Goal: Transaction & Acquisition: Purchase product/service

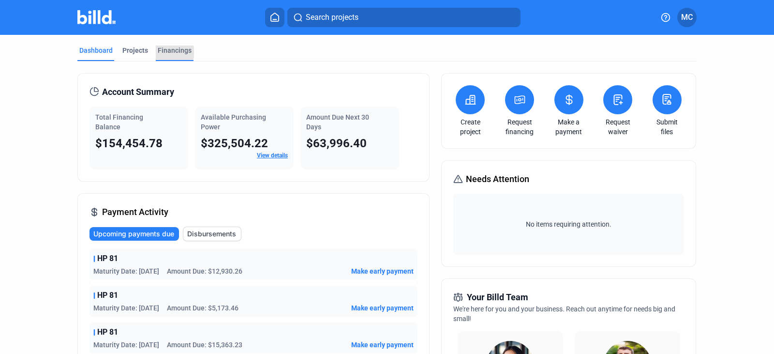
click at [167, 52] on div "Financings" at bounding box center [175, 50] width 34 height 10
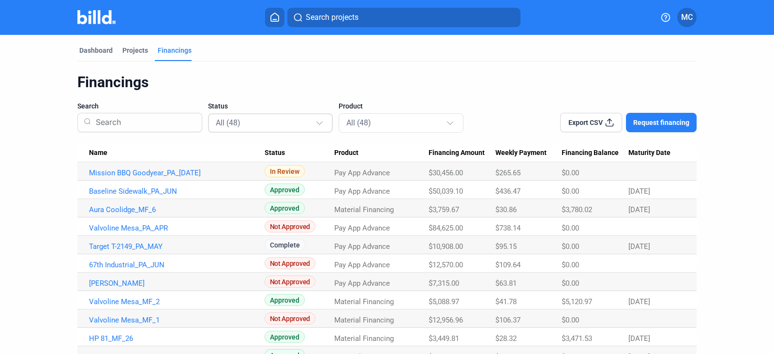
click at [315, 123] on div at bounding box center [320, 118] width 11 height 15
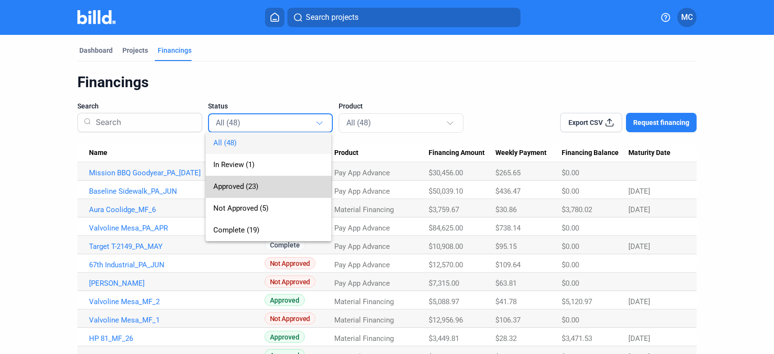
click at [241, 185] on span "Approved (23)" at bounding box center [235, 186] width 45 height 9
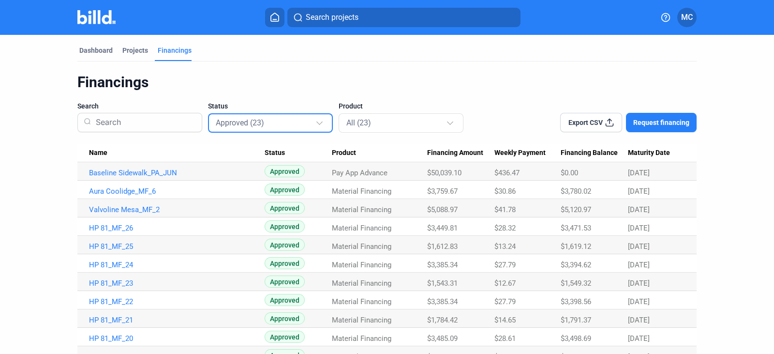
click at [575, 123] on span "Export CSV" at bounding box center [585, 123] width 34 height 10
click at [34, 117] on div "Dashboard Projects Financings Financings Search Status Approved (23) Product Al…" at bounding box center [387, 310] width 774 height 550
click at [134, 51] on div "Projects" at bounding box center [135, 50] width 26 height 10
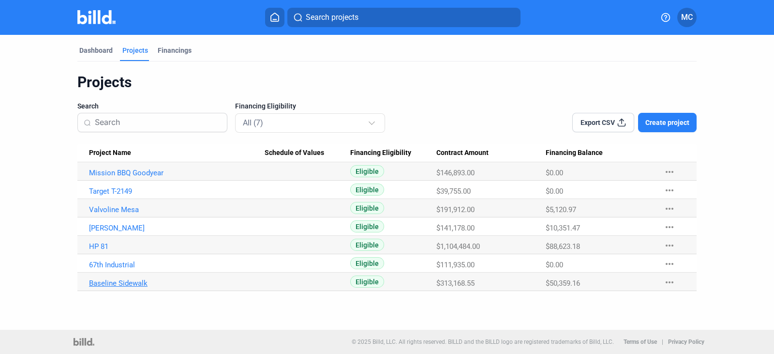
click at [132, 285] on link "Baseline Sidewalk" at bounding box center [177, 283] width 176 height 9
click at [131, 229] on link "[PERSON_NAME]" at bounding box center [177, 228] width 176 height 9
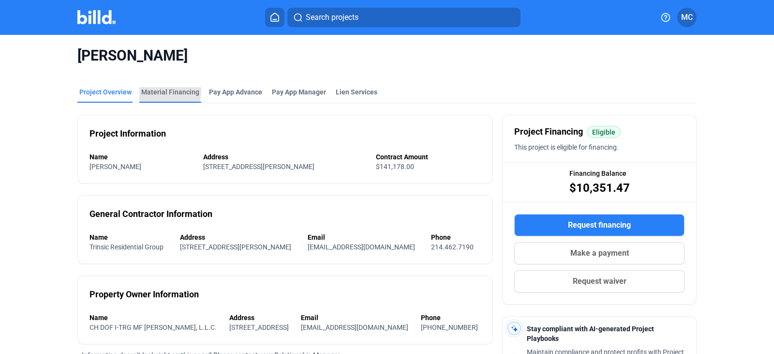
click at [157, 91] on div "Material Financing" at bounding box center [170, 92] width 58 height 10
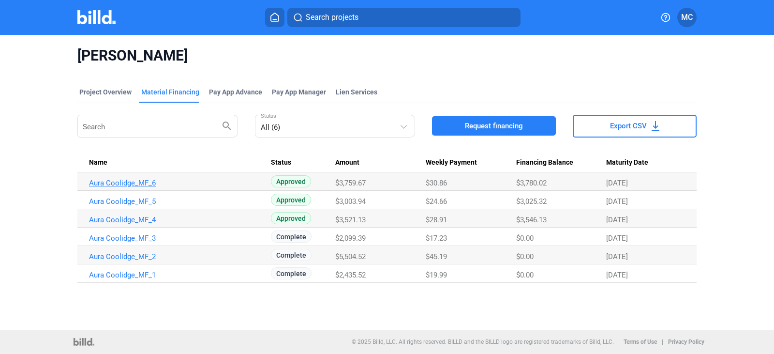
click at [109, 185] on link "Aura Coolidge_MF_6" at bounding box center [177, 183] width 176 height 9
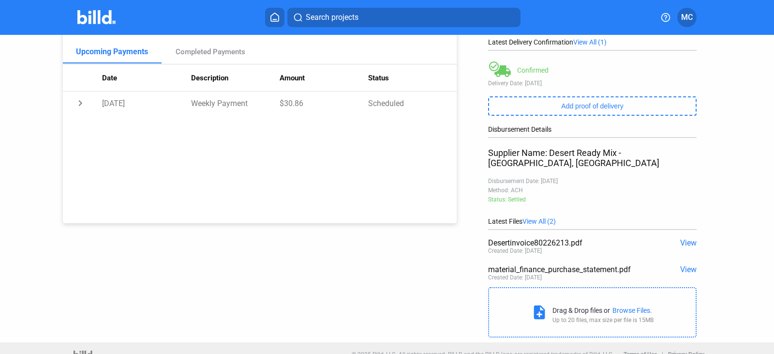
scroll to position [145, 0]
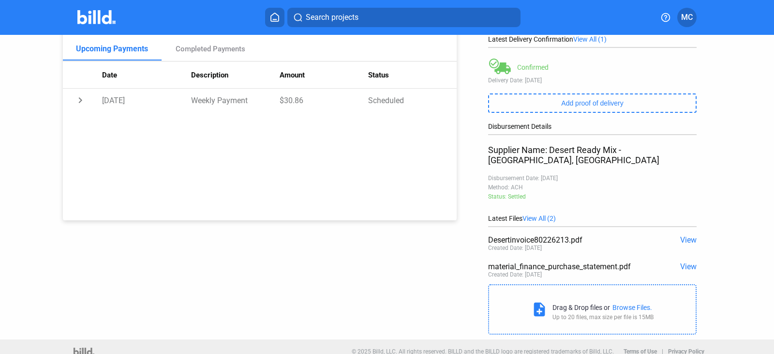
click at [686, 262] on span "View" at bounding box center [688, 266] width 16 height 9
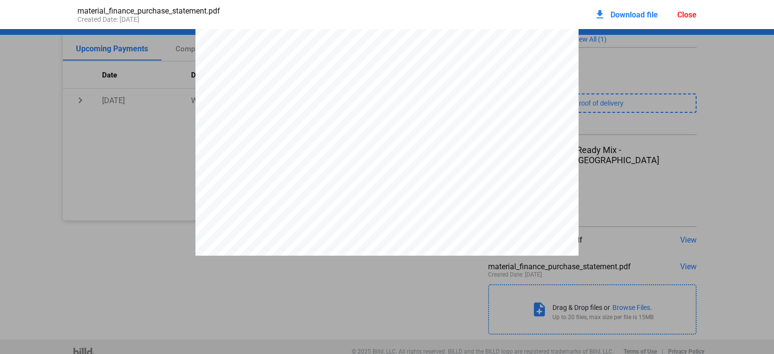
scroll to position [0, 0]
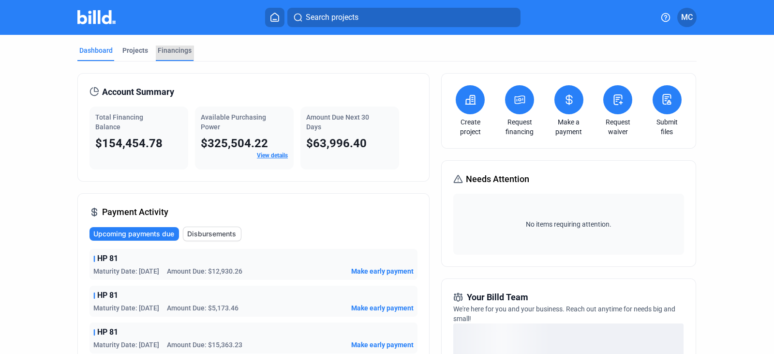
click at [176, 52] on div "Financings" at bounding box center [175, 50] width 34 height 10
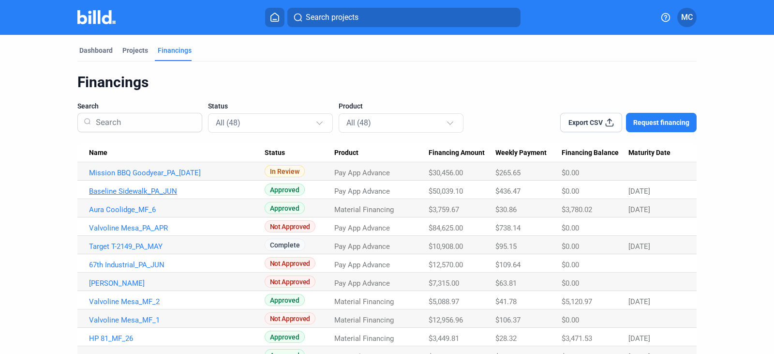
click at [146, 189] on link "Baseline Sidewalk_PA_JUN" at bounding box center [177, 191] width 176 height 9
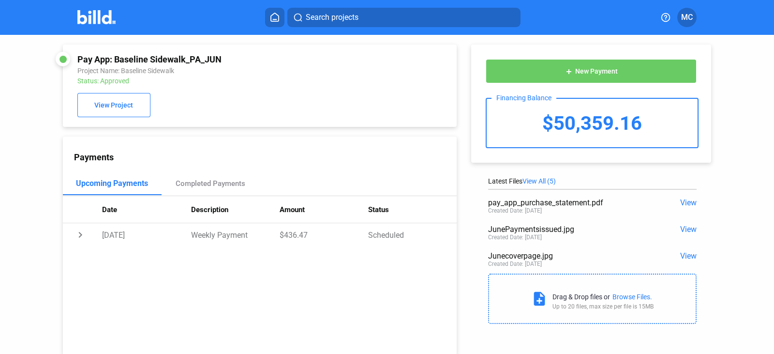
click at [683, 228] on span "View" at bounding box center [688, 228] width 16 height 9
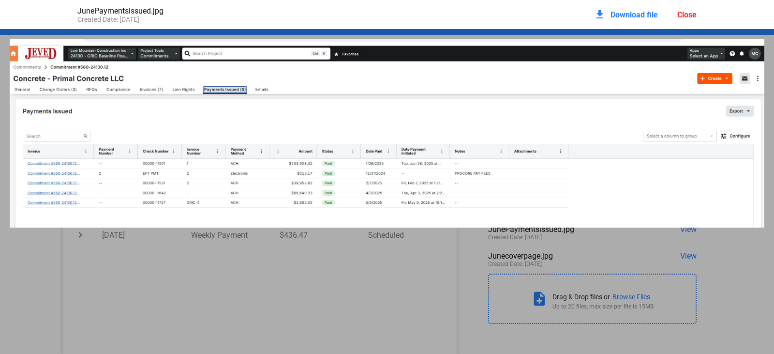
click at [392, 288] on div at bounding box center [387, 170] width 774 height 283
click at [688, 13] on div "Close" at bounding box center [686, 14] width 19 height 9
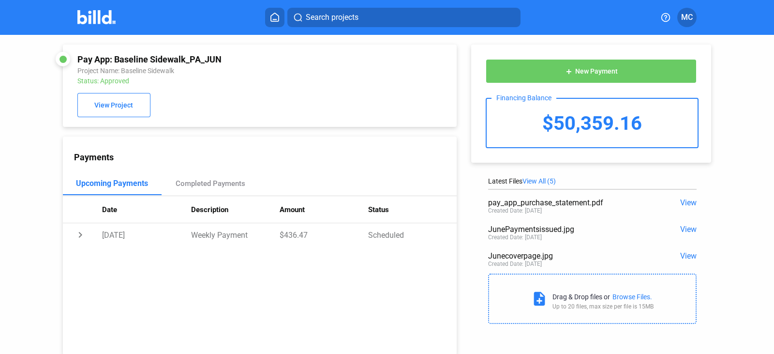
click at [517, 231] on div "JunePaymentsissued.jpg" at bounding box center [571, 228] width 167 height 9
click at [684, 229] on span "View" at bounding box center [688, 228] width 16 height 9
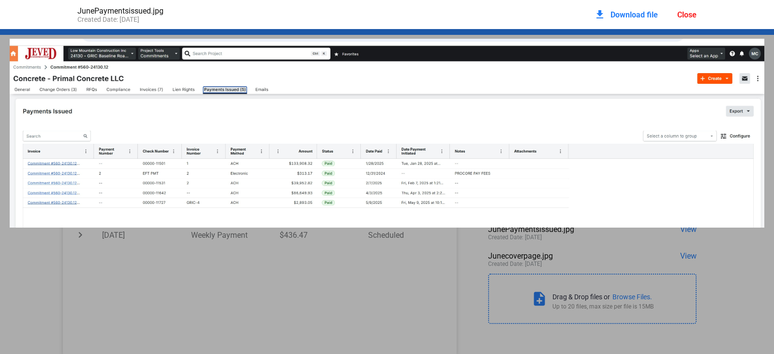
click at [683, 16] on div "Close" at bounding box center [686, 14] width 19 height 9
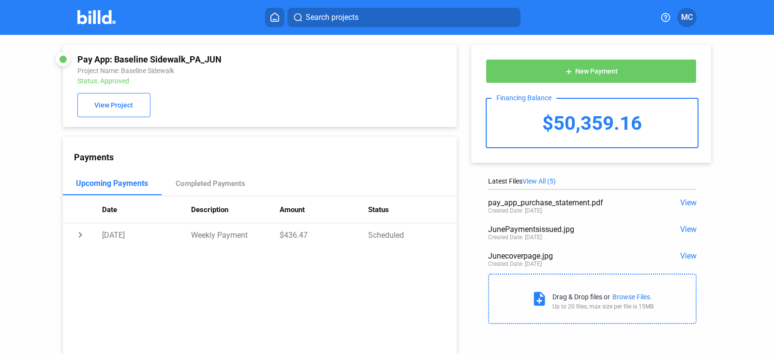
click at [98, 15] on img at bounding box center [96, 17] width 38 height 14
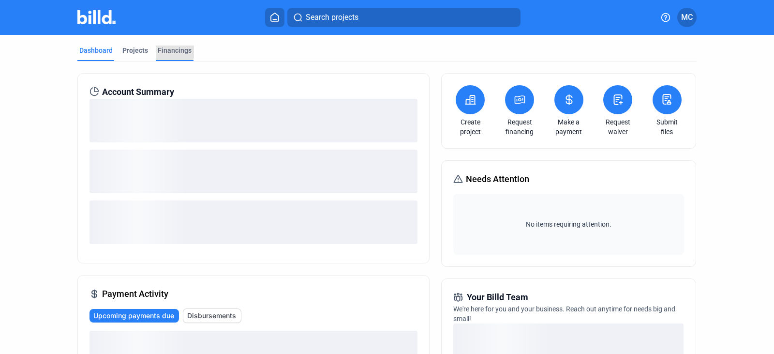
click at [164, 50] on div "Financings" at bounding box center [175, 50] width 34 height 10
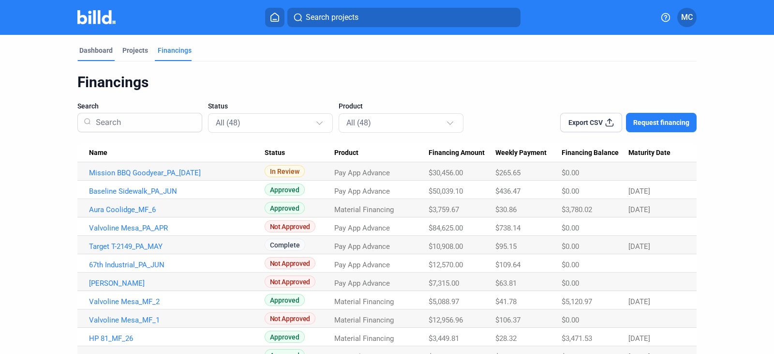
click at [90, 45] on div "Dashboard" at bounding box center [95, 50] width 33 height 10
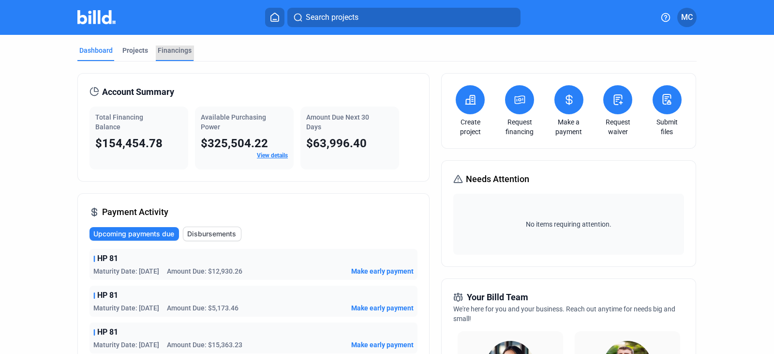
click at [172, 52] on div "Financings" at bounding box center [175, 50] width 34 height 10
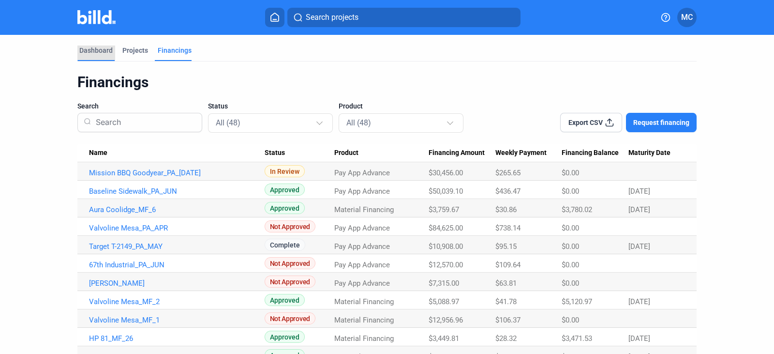
click at [97, 51] on div "Dashboard" at bounding box center [95, 50] width 33 height 10
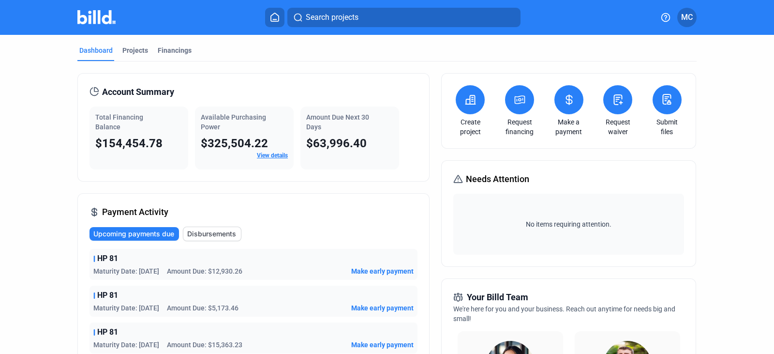
click at [269, 156] on link "View details" at bounding box center [272, 155] width 31 height 7
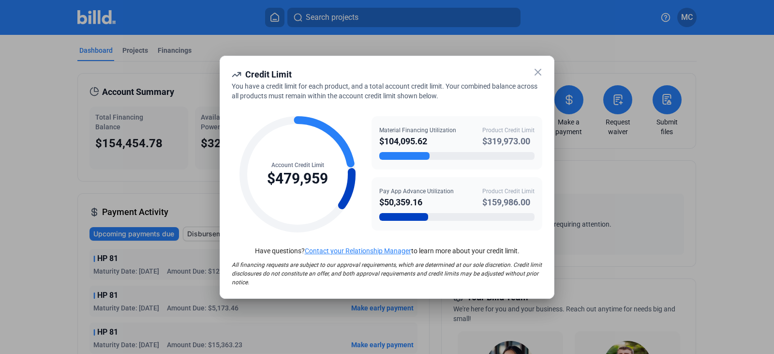
click at [535, 70] on icon at bounding box center [538, 72] width 12 height 12
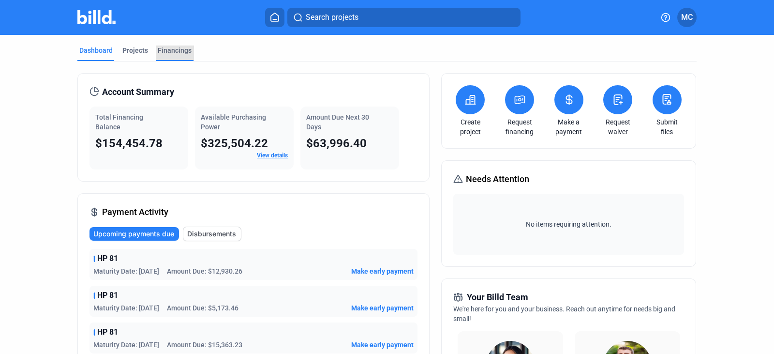
click at [172, 48] on div "Financings" at bounding box center [175, 50] width 34 height 10
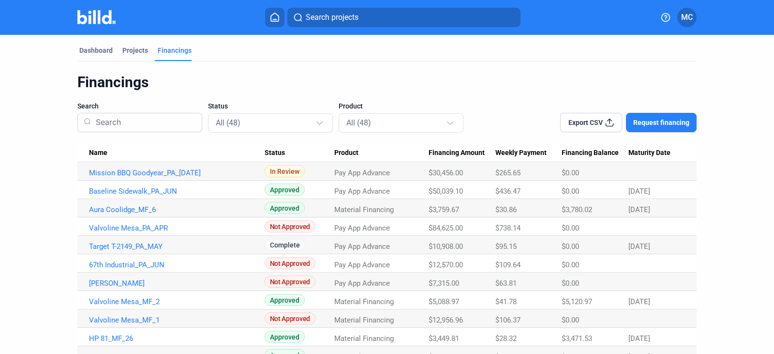
click at [679, 121] on span "Request financing" at bounding box center [661, 123] width 56 height 10
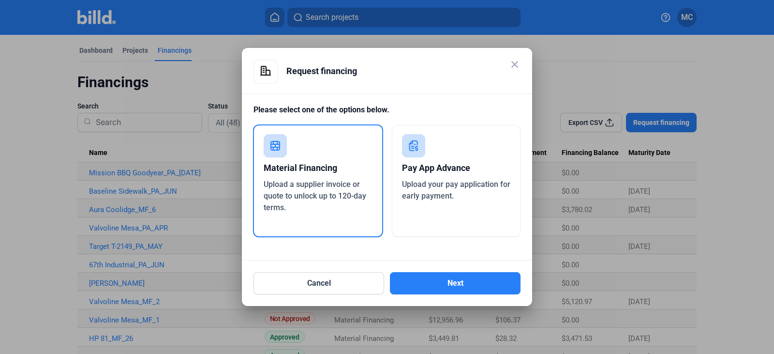
click at [441, 176] on div "Pay App Advance" at bounding box center [456, 167] width 109 height 21
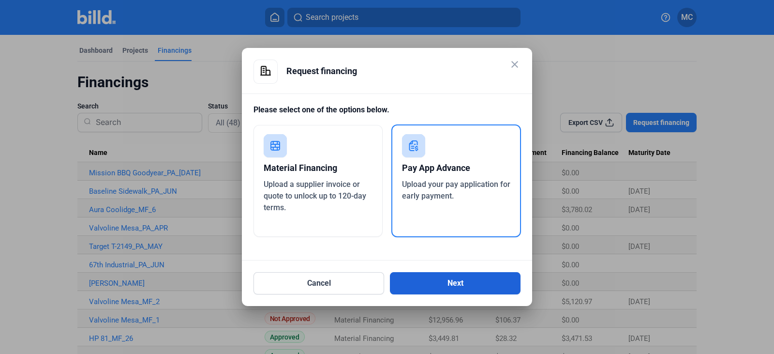
click at [439, 286] on button "Next" at bounding box center [455, 283] width 131 height 22
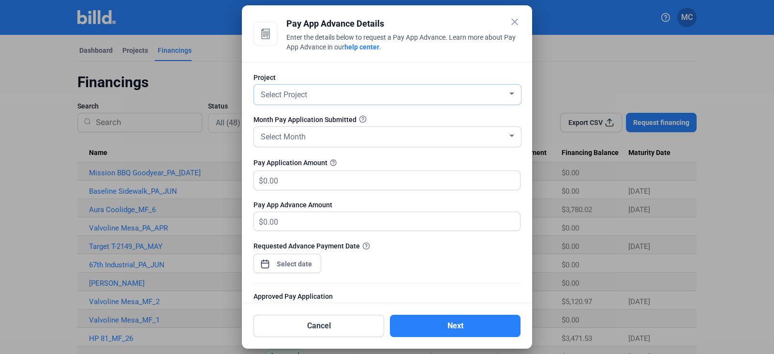
click at [509, 94] on div at bounding box center [511, 93] width 5 height 2
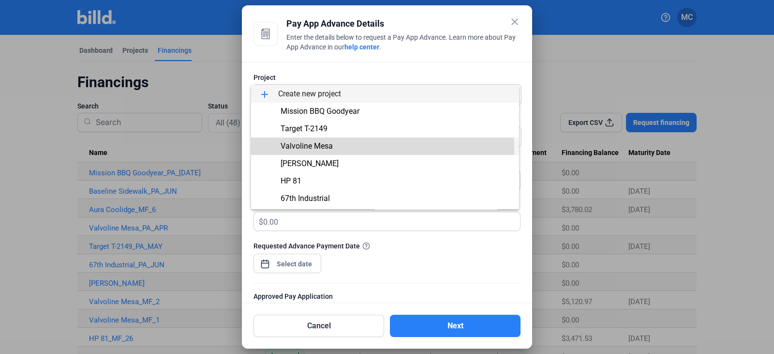
click at [317, 149] on span "Valvoline Mesa" at bounding box center [307, 145] width 52 height 9
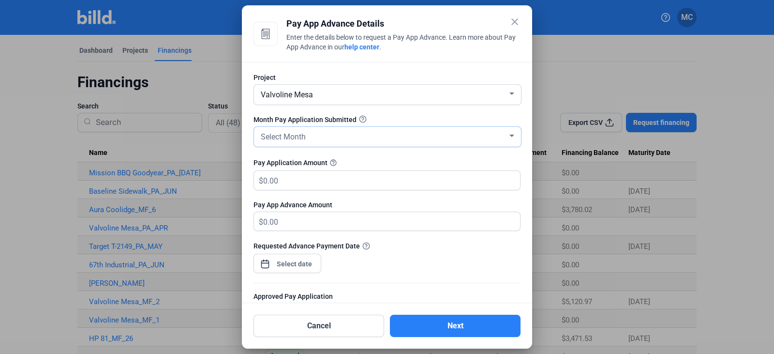
click at [352, 140] on div "Select Month" at bounding box center [383, 136] width 249 height 14
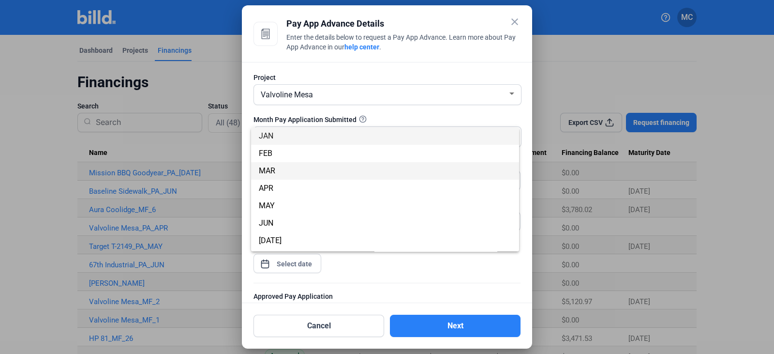
drag, startPoint x: 514, startPoint y: 165, endPoint x: 515, endPoint y: 190, distance: 25.2
click at [515, 190] on div "JAN FEB MAR APR MAY JUN JUL AUG SEP OCT NOV DEC" at bounding box center [385, 189] width 268 height 124
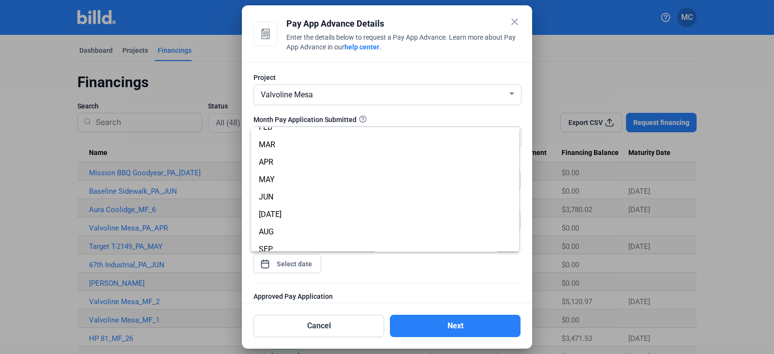
scroll to position [29, 0]
click at [267, 226] on span "AUG" at bounding box center [266, 228] width 15 height 9
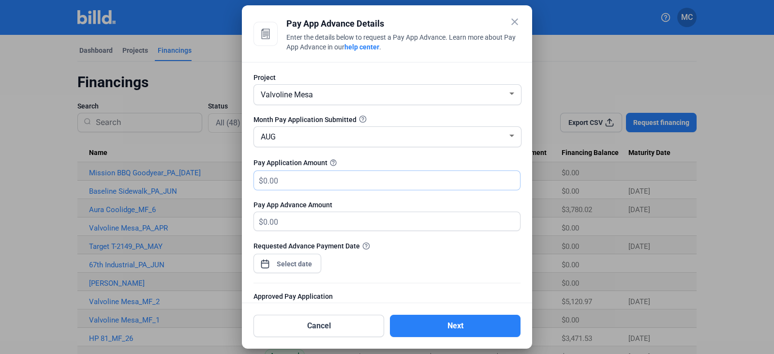
drag, startPoint x: 282, startPoint y: 179, endPoint x: 289, endPoint y: 179, distance: 7.7
click at [282, 179] on input "text" at bounding box center [391, 180] width 257 height 19
type input "53,426.25"
click at [302, 267] on div "close Pay App Advance Details Enter the details below to request a Pay App Adva…" at bounding box center [387, 177] width 774 height 354
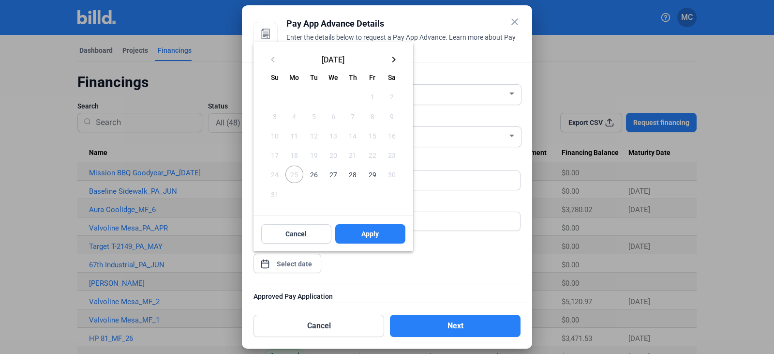
click at [315, 175] on span "26" at bounding box center [313, 173] width 17 height 17
click at [371, 234] on span "Apply" at bounding box center [369, 234] width 17 height 10
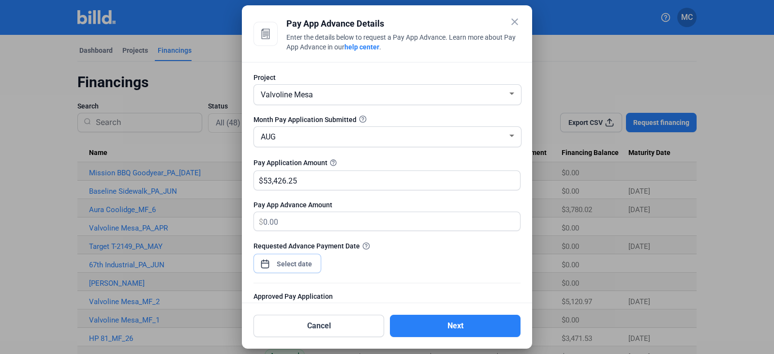
scroll to position [120, 0]
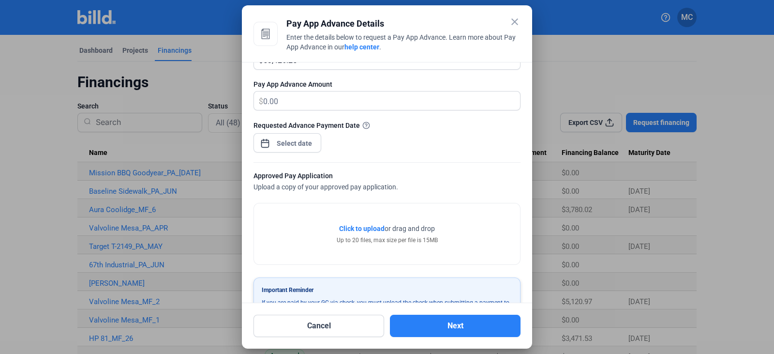
click at [364, 228] on span "Click to upload" at bounding box center [361, 228] width 45 height 8
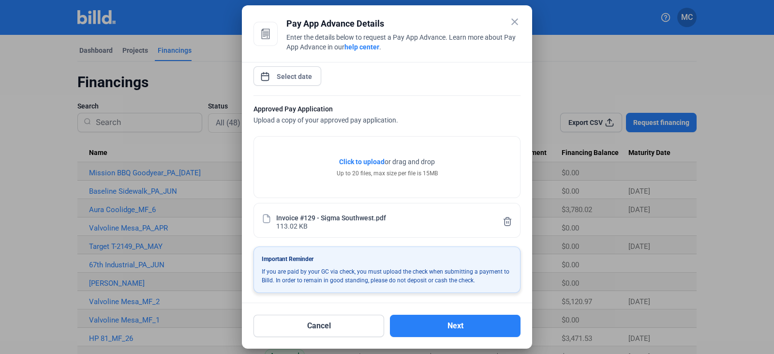
scroll to position [188, 0]
click at [433, 329] on button "Next" at bounding box center [455, 325] width 131 height 22
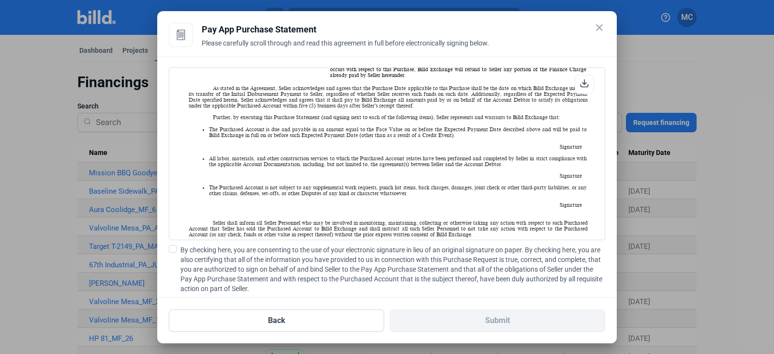
scroll to position [483, 0]
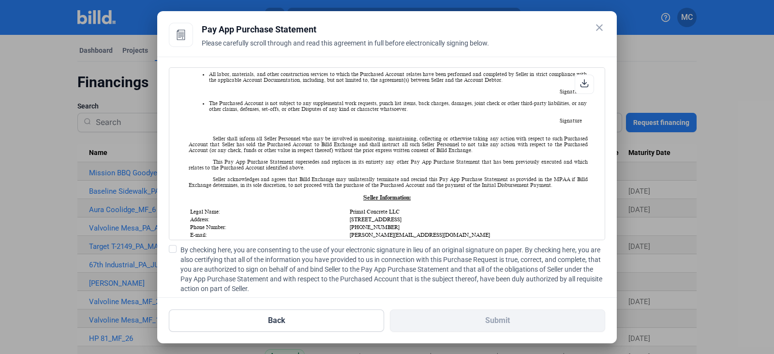
click at [172, 246] on span at bounding box center [173, 249] width 8 height 8
click at [0, 0] on input "By checking here, you are consenting to the use of your electronic signature in…" at bounding box center [0, 0] width 0 height 0
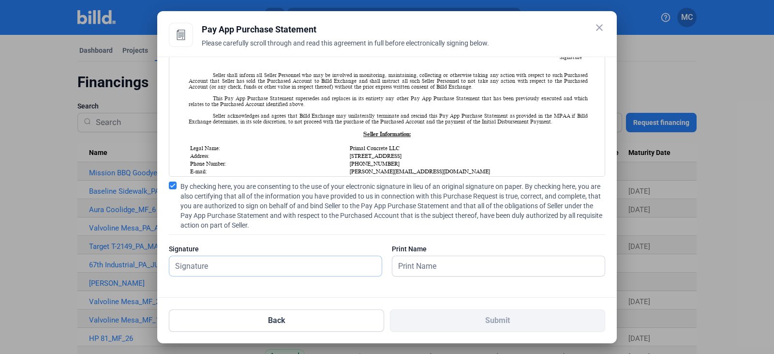
click at [194, 269] on input "text" at bounding box center [270, 266] width 202 height 20
type input "[PERSON_NAME]"
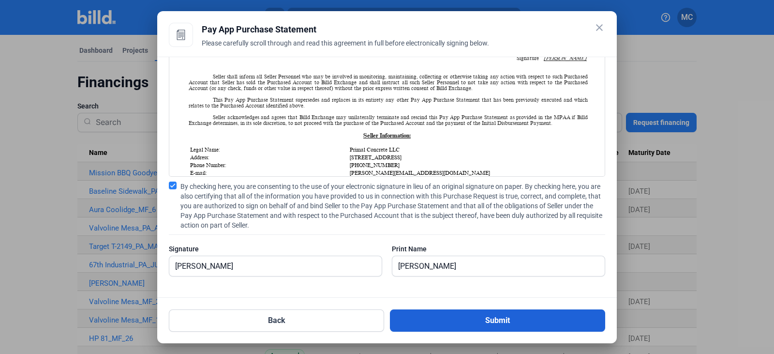
click at [488, 321] on button "Submit" at bounding box center [497, 320] width 215 height 22
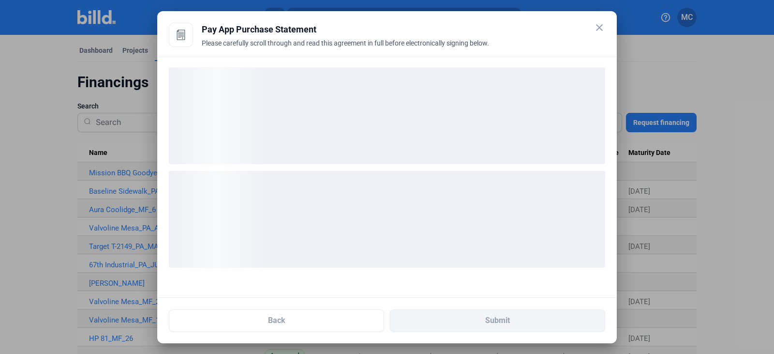
scroll to position [0, 0]
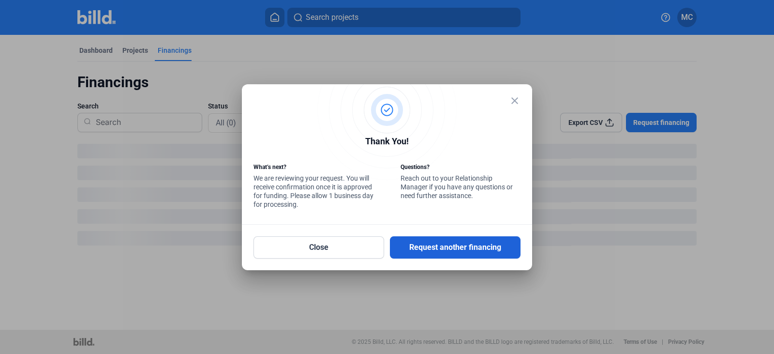
click at [445, 245] on button "Request another financing" at bounding box center [455, 247] width 131 height 22
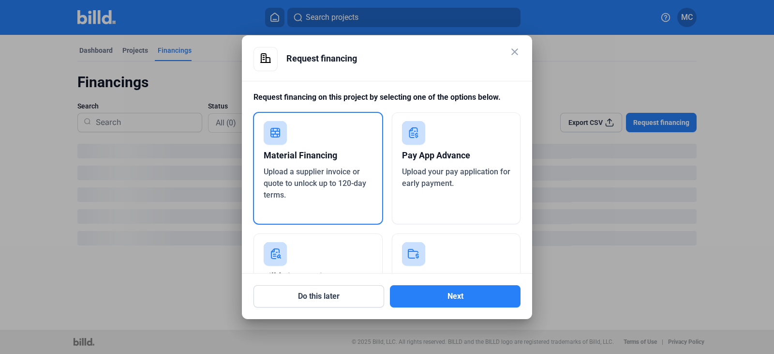
click at [448, 162] on div "Pay App Advance" at bounding box center [456, 155] width 109 height 21
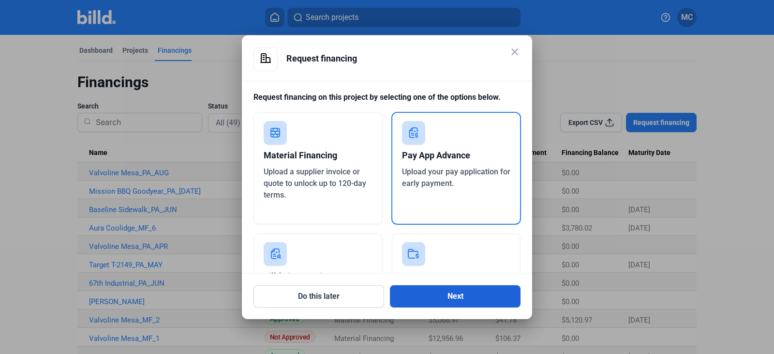
click at [449, 291] on button "Next" at bounding box center [455, 296] width 131 height 22
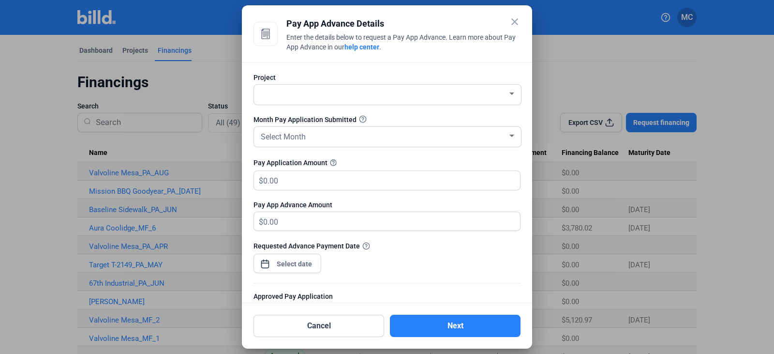
click at [509, 93] on div at bounding box center [511, 93] width 5 height 2
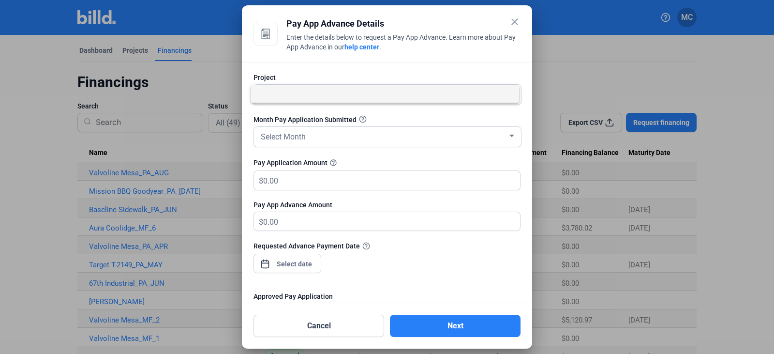
click at [477, 117] on div at bounding box center [387, 177] width 774 height 354
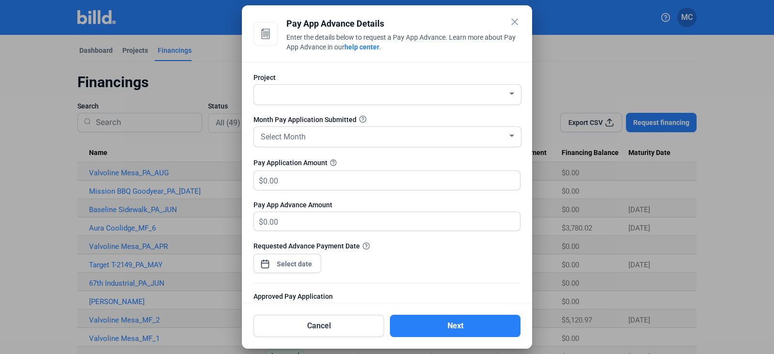
click at [509, 92] on div at bounding box center [511, 93] width 5 height 2
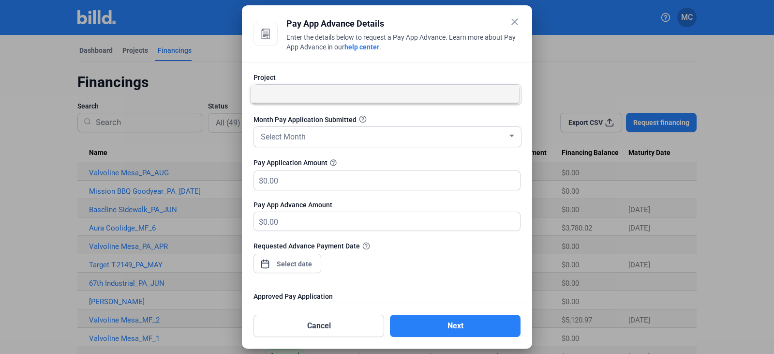
click at [508, 92] on mat-option at bounding box center [385, 93] width 268 height 17
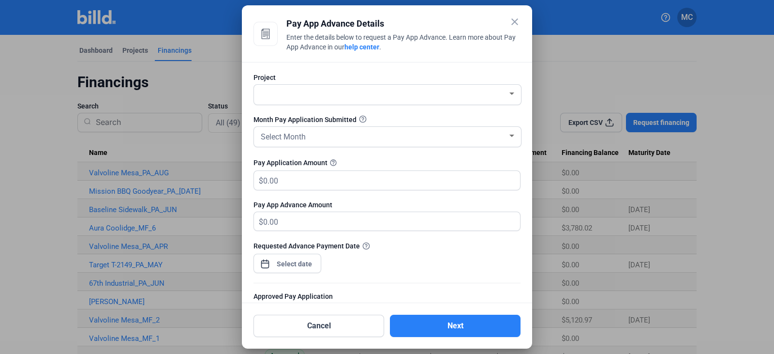
click at [509, 92] on div at bounding box center [511, 93] width 5 height 2
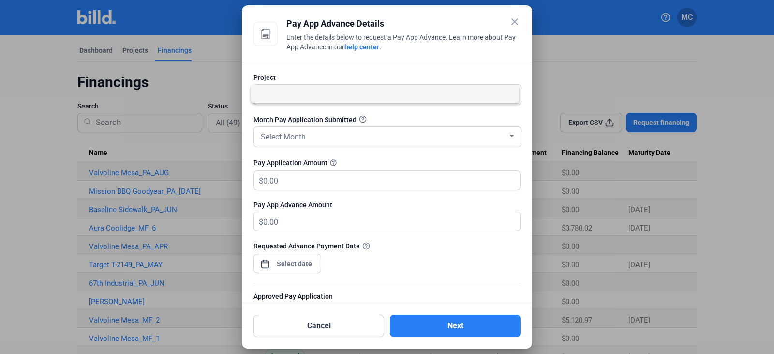
click at [514, 20] on div at bounding box center [387, 177] width 774 height 354
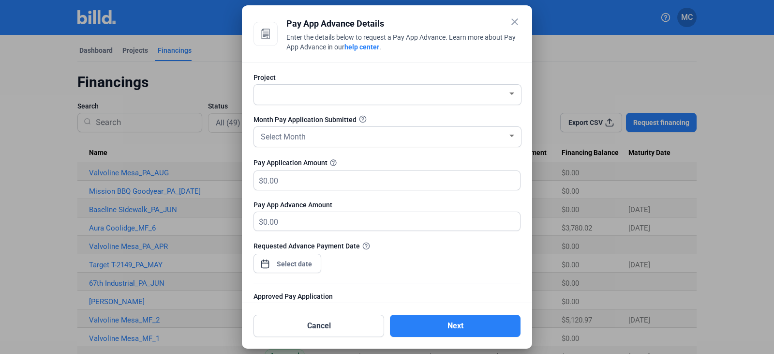
click at [514, 20] on mat-icon "close" at bounding box center [515, 22] width 12 height 12
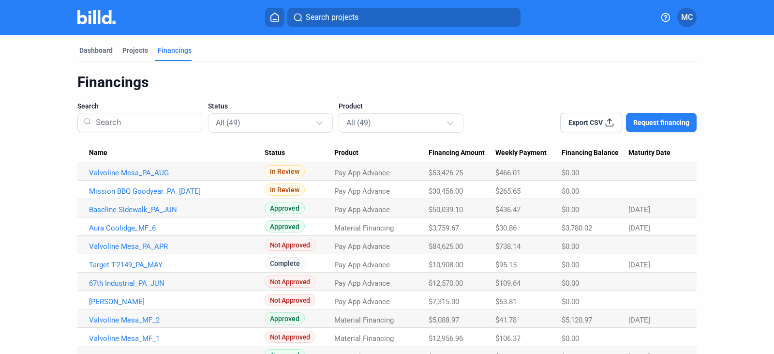
click at [657, 122] on span "Request financing" at bounding box center [661, 123] width 56 height 10
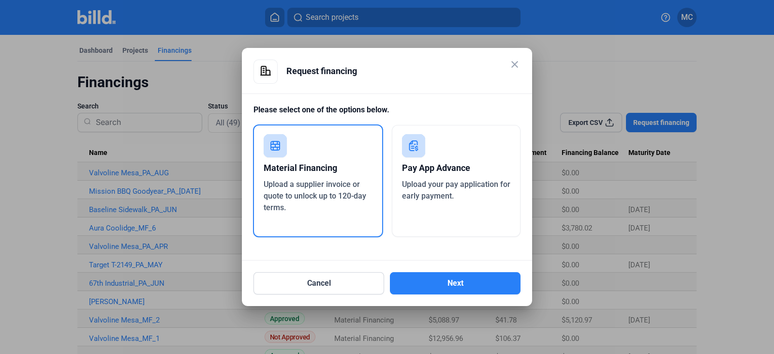
click at [440, 164] on div "Pay App Advance" at bounding box center [456, 167] width 109 height 21
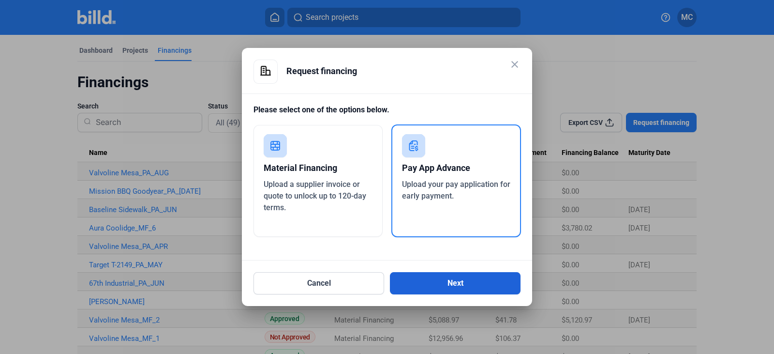
click at [435, 286] on button "Next" at bounding box center [455, 283] width 131 height 22
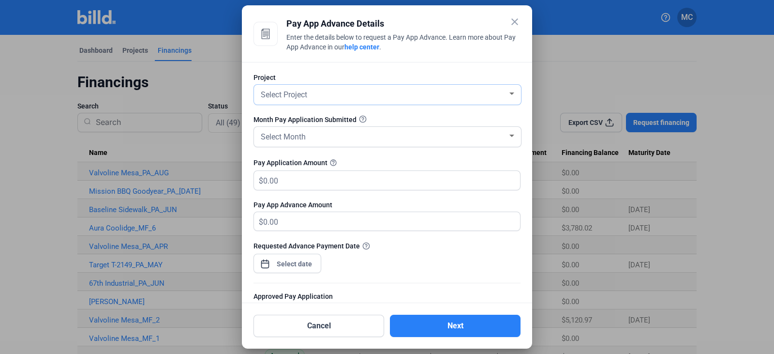
click at [509, 92] on div at bounding box center [511, 93] width 5 height 2
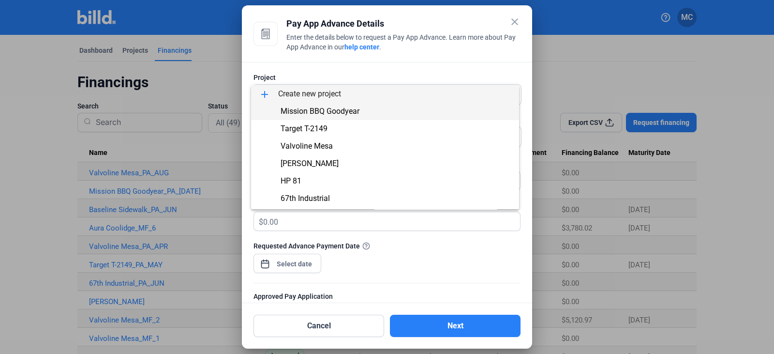
click at [344, 112] on span "Mission BBQ Goodyear" at bounding box center [320, 110] width 79 height 9
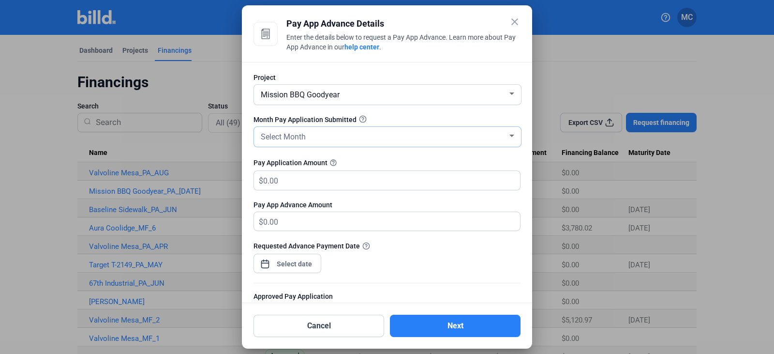
click at [509, 135] on div at bounding box center [511, 136] width 5 height 2
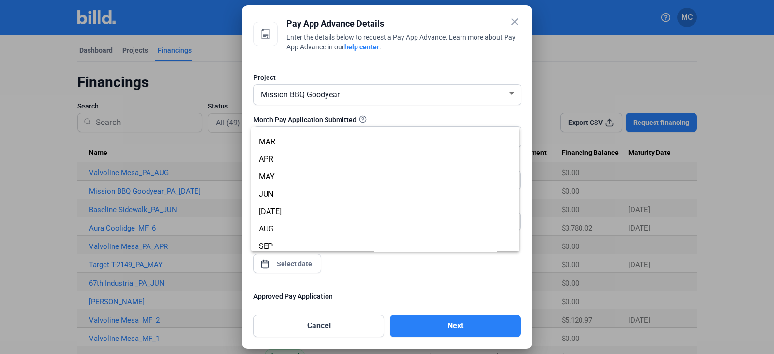
scroll to position [29, 0]
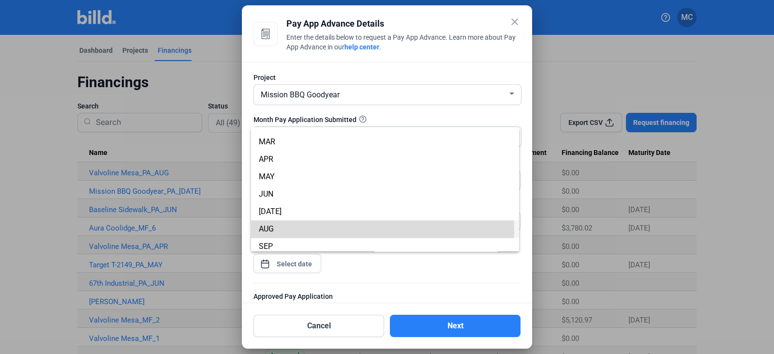
click at [266, 230] on span "AUG" at bounding box center [266, 228] width 15 height 9
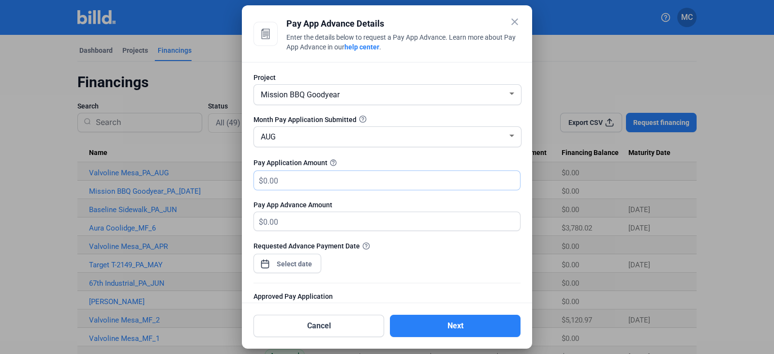
click at [289, 179] on input "text" at bounding box center [386, 180] width 246 height 19
type input "55,502"
click at [294, 258] on div "close Pay App Advance Details Enter the details below to request a Pay App Adva…" at bounding box center [387, 177] width 774 height 354
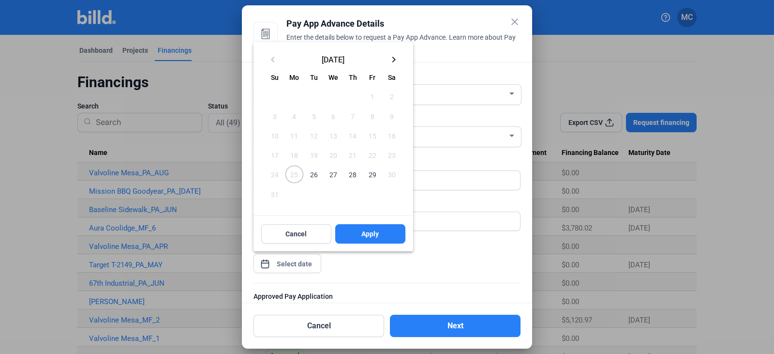
click at [315, 173] on span "26" at bounding box center [313, 173] width 17 height 17
click at [363, 232] on span "Apply" at bounding box center [369, 234] width 17 height 10
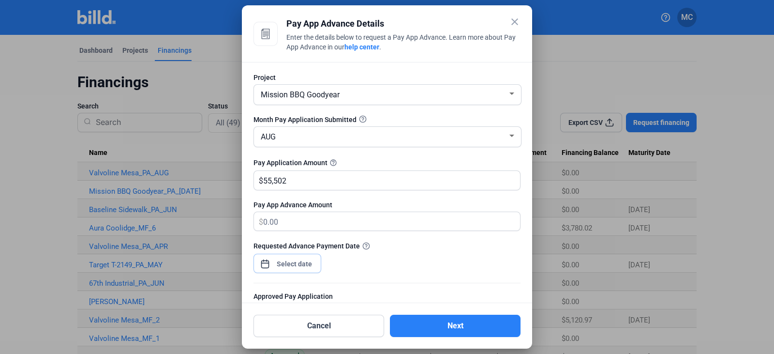
scroll to position [120, 0]
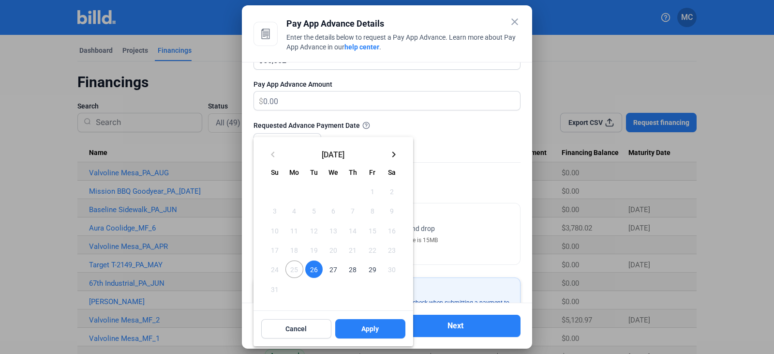
click at [315, 268] on span "26" at bounding box center [313, 268] width 17 height 17
click at [360, 333] on button "Apply" at bounding box center [370, 328] width 70 height 19
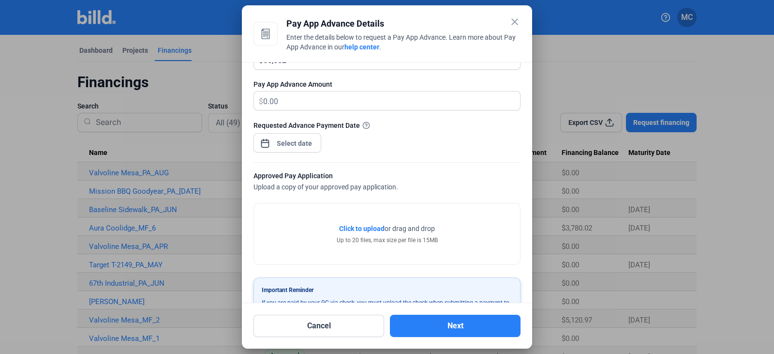
click at [349, 225] on span "Click to upload" at bounding box center [361, 228] width 45 height 8
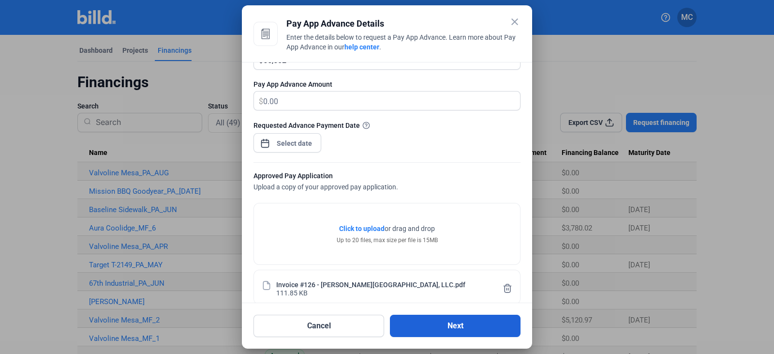
click at [438, 323] on button "Next" at bounding box center [455, 325] width 131 height 22
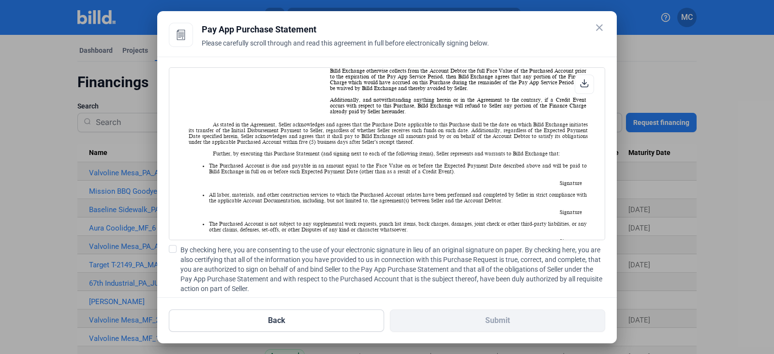
scroll to position [483, 0]
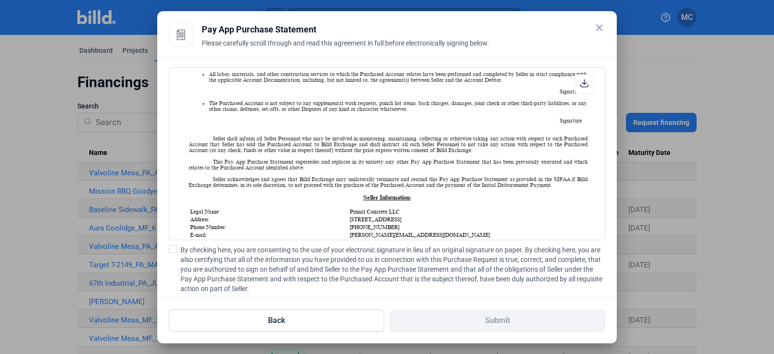
click at [173, 248] on span at bounding box center [173, 249] width 8 height 8
click at [0, 0] on input "By checking here, you are consenting to the use of your electronic signature in…" at bounding box center [0, 0] width 0 height 0
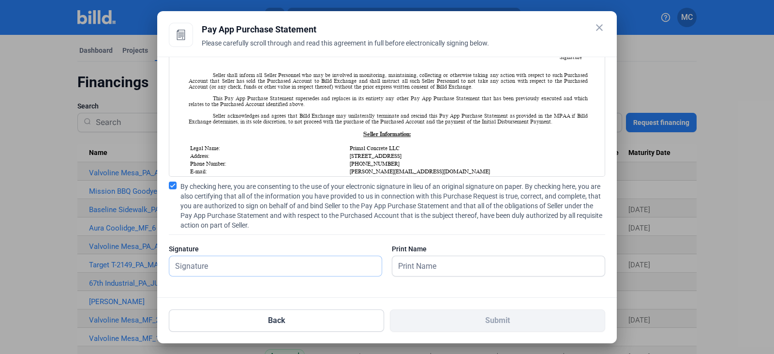
click at [210, 264] on input "text" at bounding box center [270, 266] width 202 height 20
type input "[PERSON_NAME]"
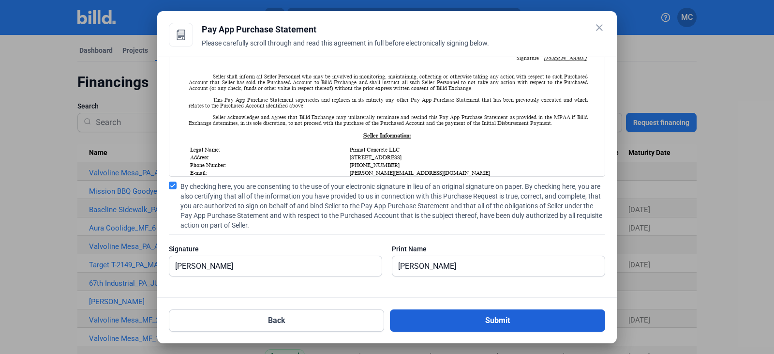
click at [476, 325] on button "Submit" at bounding box center [497, 320] width 215 height 22
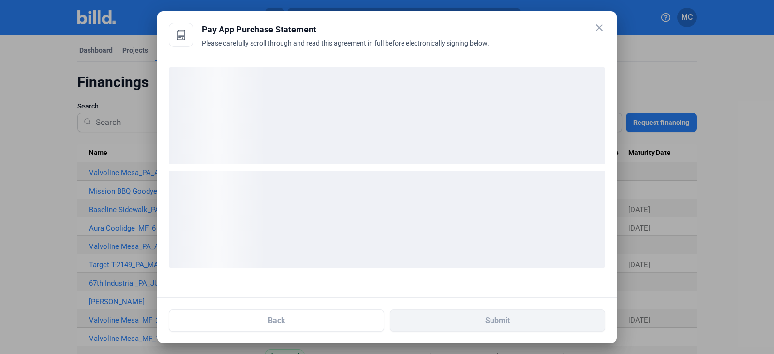
scroll to position [0, 0]
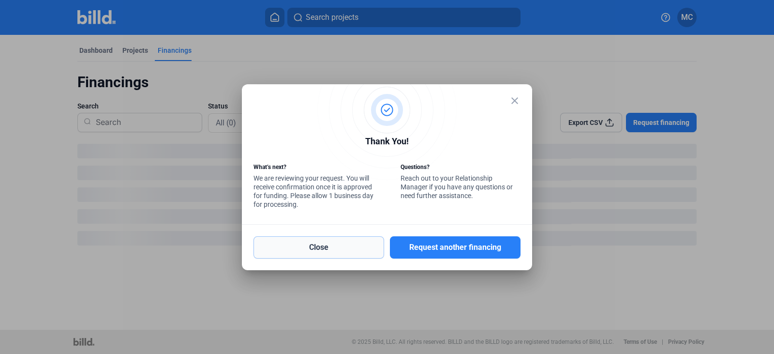
click at [316, 247] on button "Close" at bounding box center [319, 247] width 131 height 22
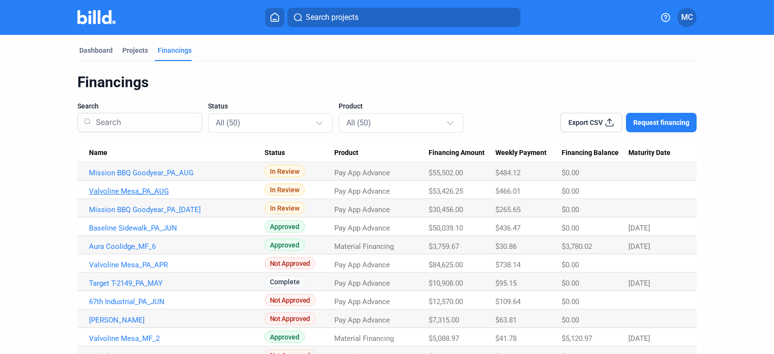
click at [109, 190] on link "Valvoline Mesa_PA_AUG" at bounding box center [177, 191] width 176 height 9
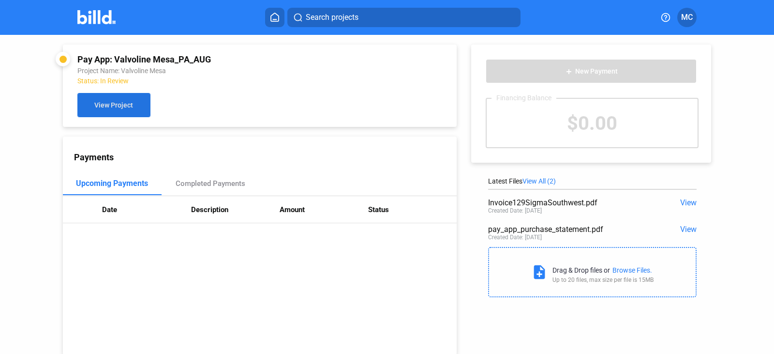
click at [116, 108] on span "View Project" at bounding box center [113, 106] width 39 height 8
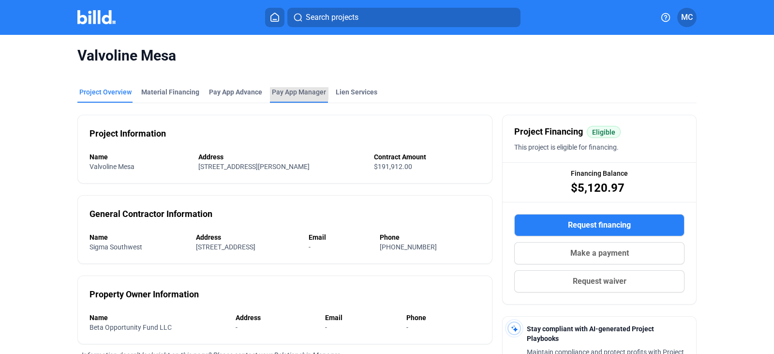
click at [285, 93] on span "Pay App Manager" at bounding box center [299, 92] width 54 height 10
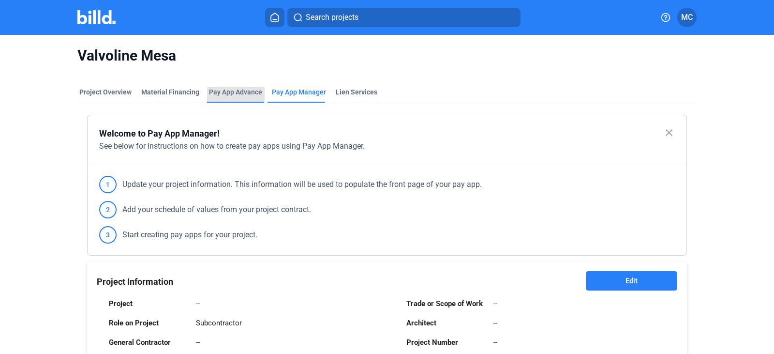
click at [224, 92] on div "Pay App Advance" at bounding box center [235, 92] width 53 height 10
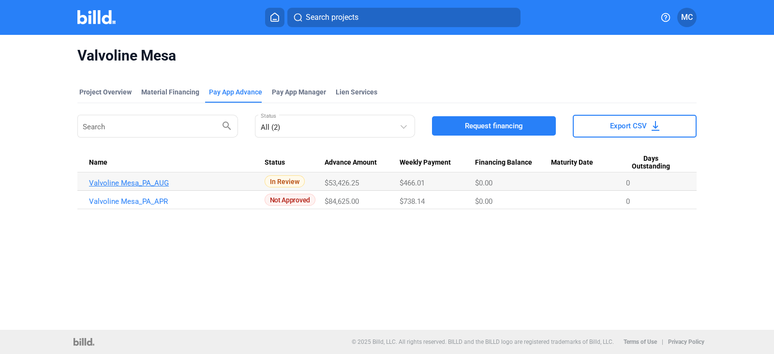
drag, startPoint x: 282, startPoint y: 183, endPoint x: 137, endPoint y: 183, distance: 144.7
click at [137, 183] on link "Valvoline Mesa_PA_AUG" at bounding box center [177, 183] width 176 height 9
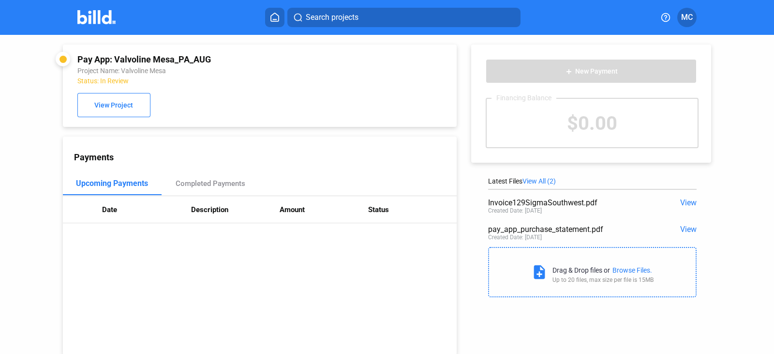
click at [682, 231] on span "View" at bounding box center [688, 228] width 16 height 9
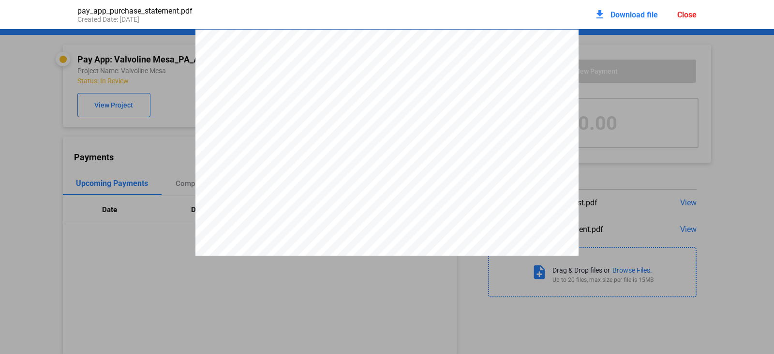
click at [684, 11] on div "Close" at bounding box center [686, 14] width 19 height 9
